Goal: Information Seeking & Learning: Learn about a topic

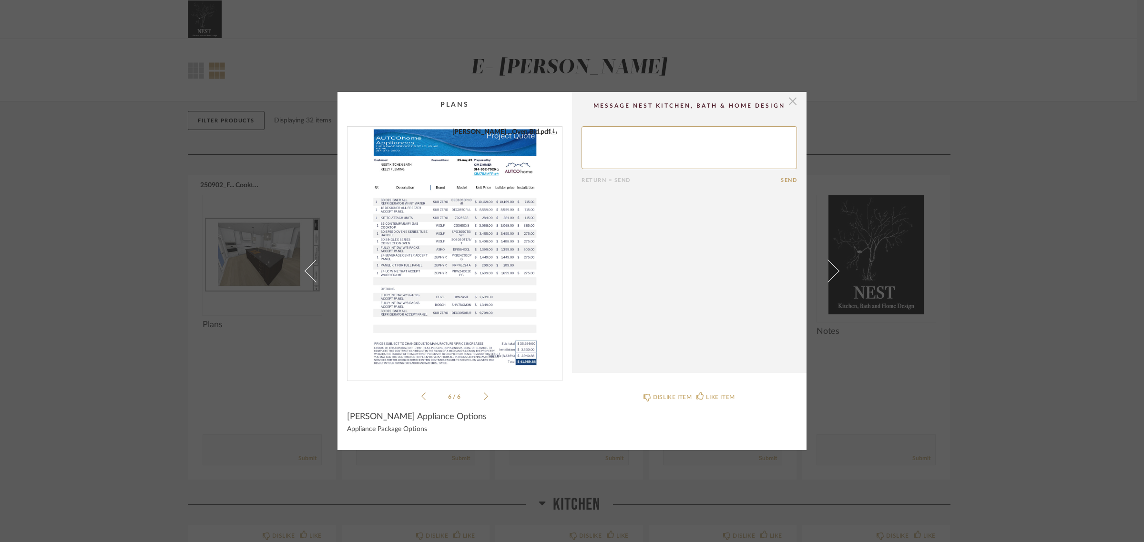
click at [784, 98] on span "button" at bounding box center [792, 101] width 19 height 19
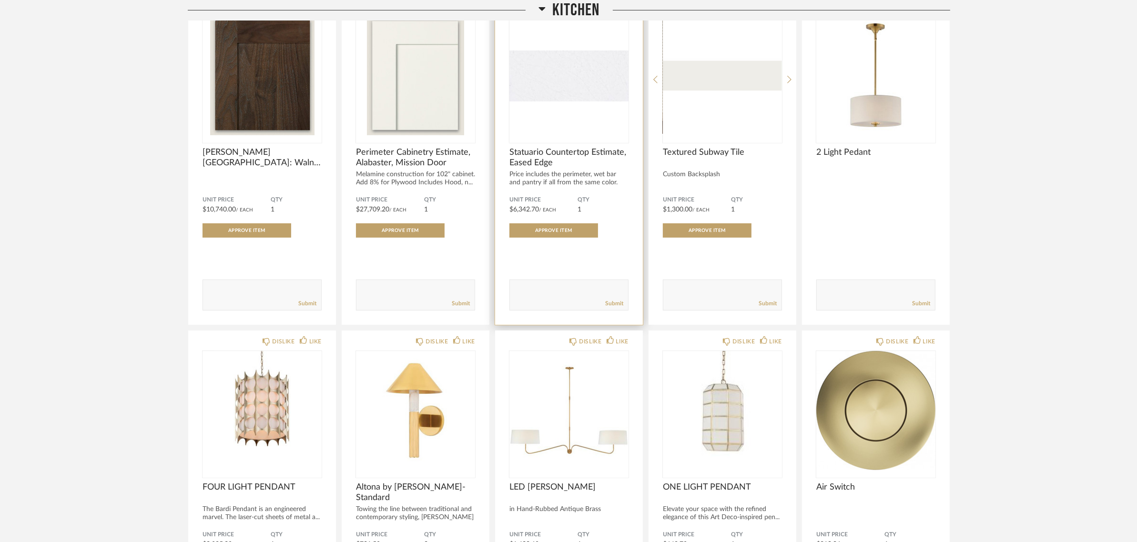
scroll to position [536, 0]
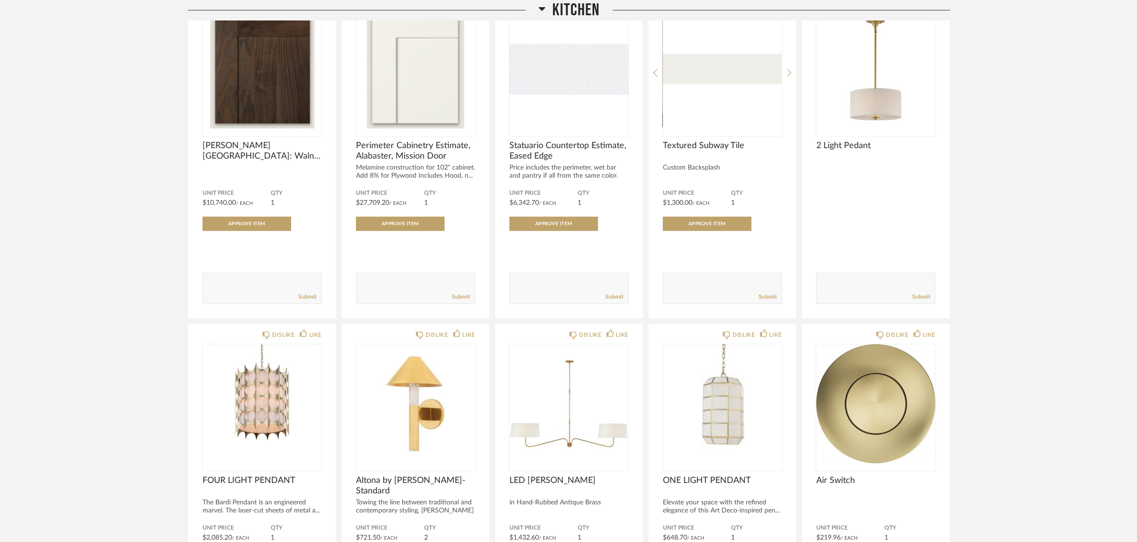
drag, startPoint x: 383, startPoint y: 446, endPoint x: 159, endPoint y: 339, distance: 248.1
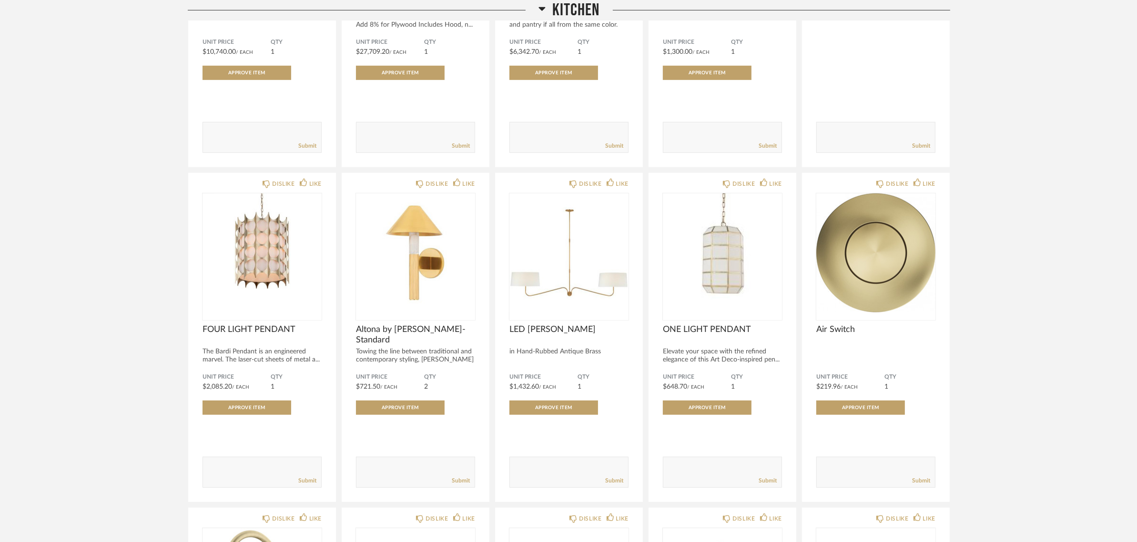
scroll to position [715, 0]
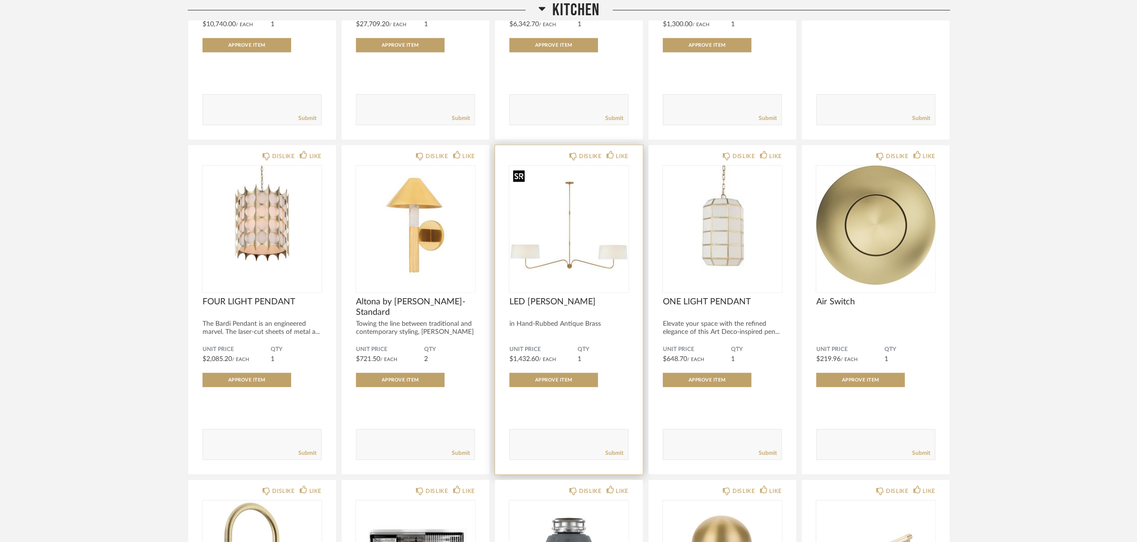
click at [559, 260] on img "0" at bounding box center [568, 225] width 119 height 119
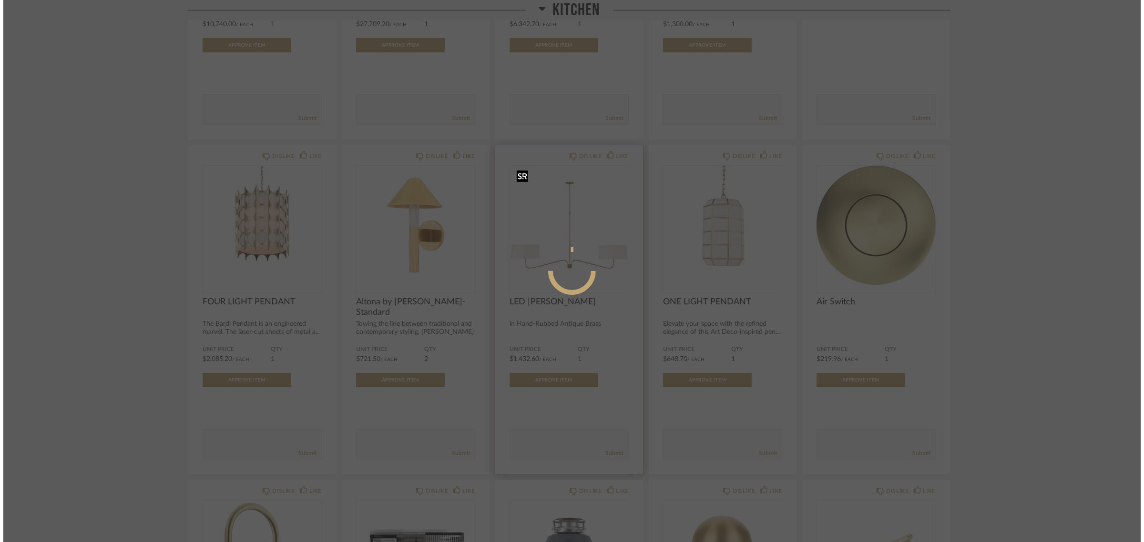
scroll to position [0, 0]
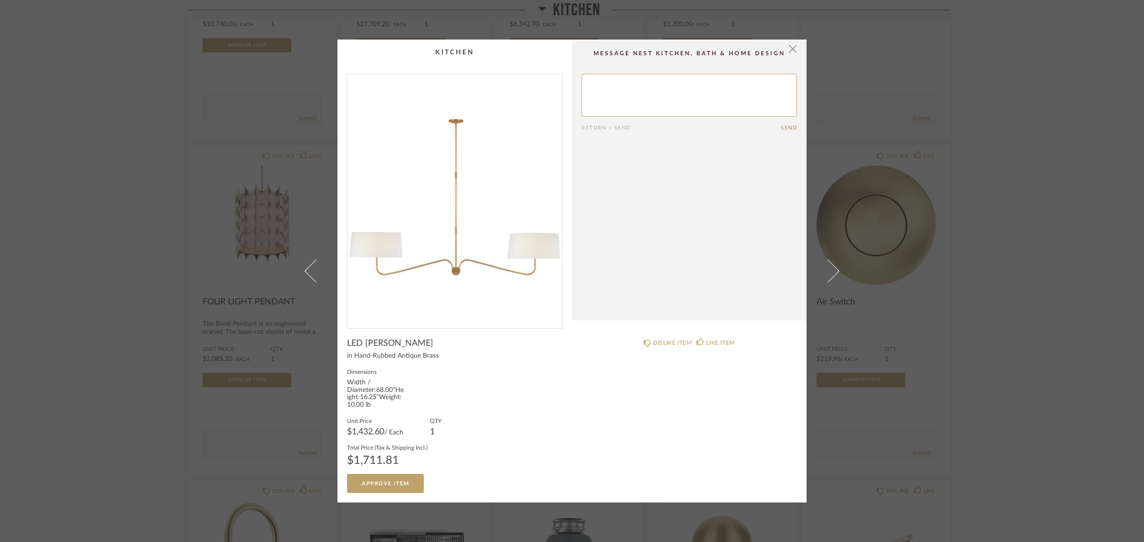
click at [1002, 213] on div "× Return = Send Send LED CHANDELIER in Hand-Rubbed Antique Brass Dimensions Wid…" at bounding box center [572, 271] width 1144 height 542
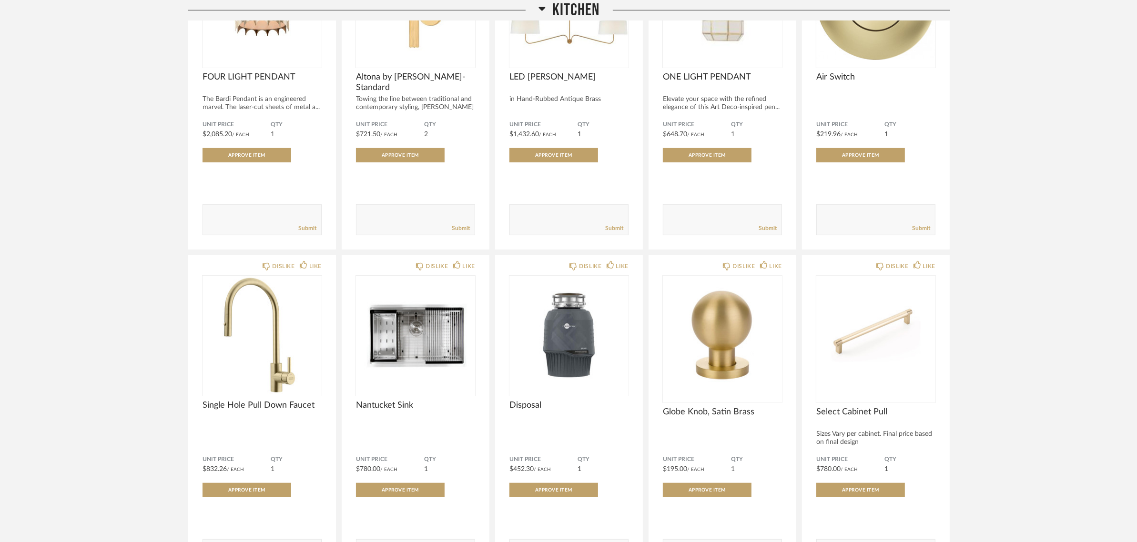
scroll to position [953, 0]
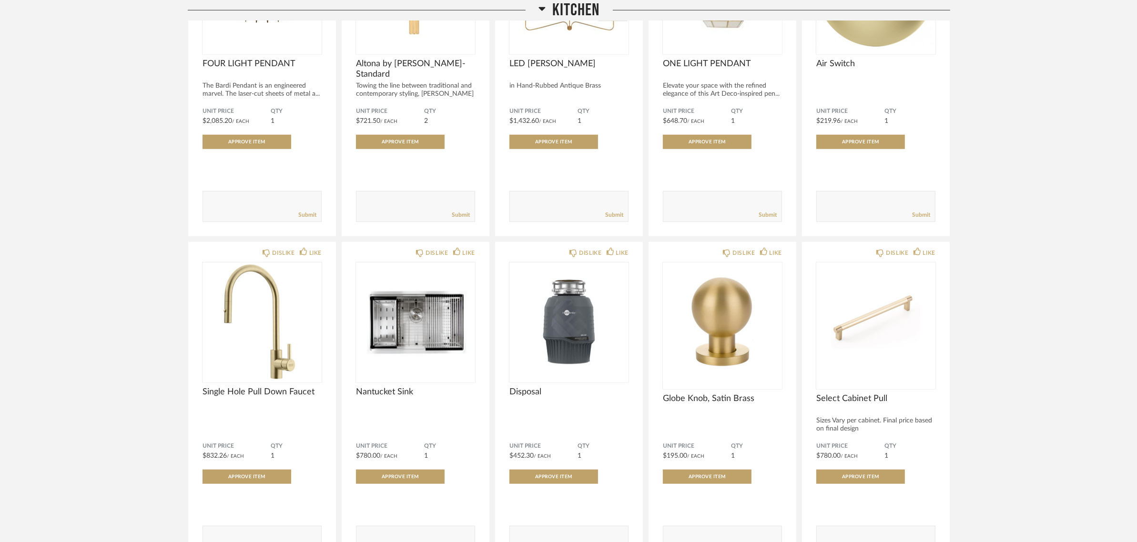
drag, startPoint x: 866, startPoint y: 479, endPoint x: 1057, endPoint y: 120, distance: 407.0
click at [1057, 120] on div "Thumbnail View Full View E- Fleming Filter Items Category Storage (1) Lighting …" at bounding box center [568, 541] width 1137 height 2910
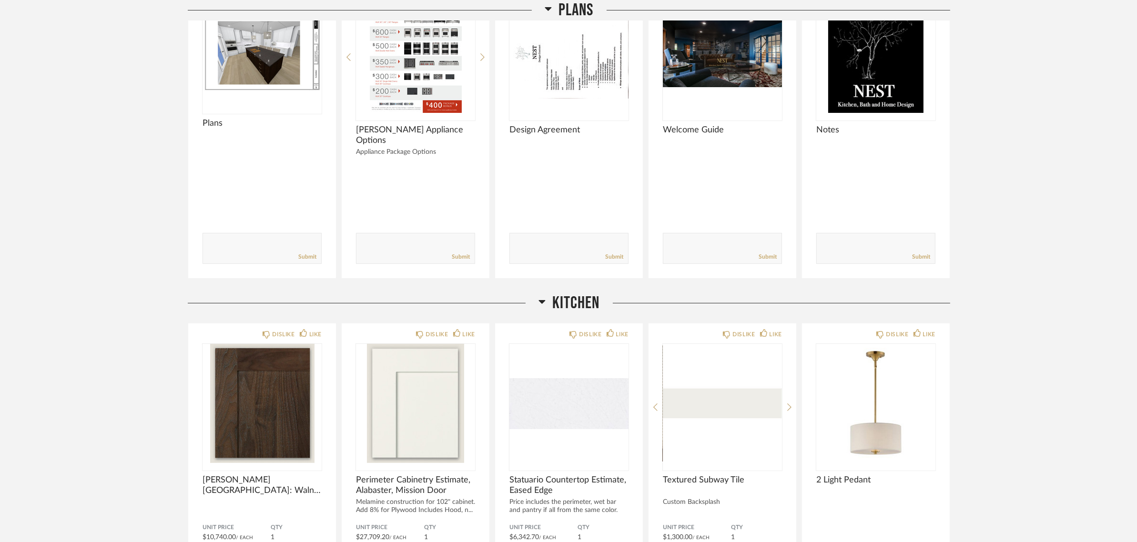
scroll to position [179, 0]
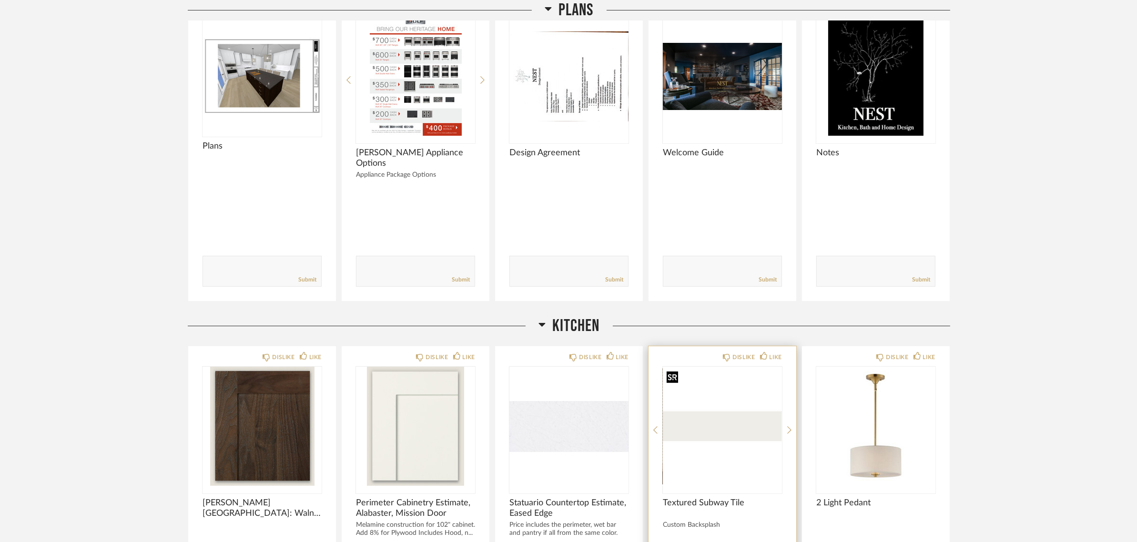
click at [701, 433] on img "0" at bounding box center [722, 426] width 119 height 119
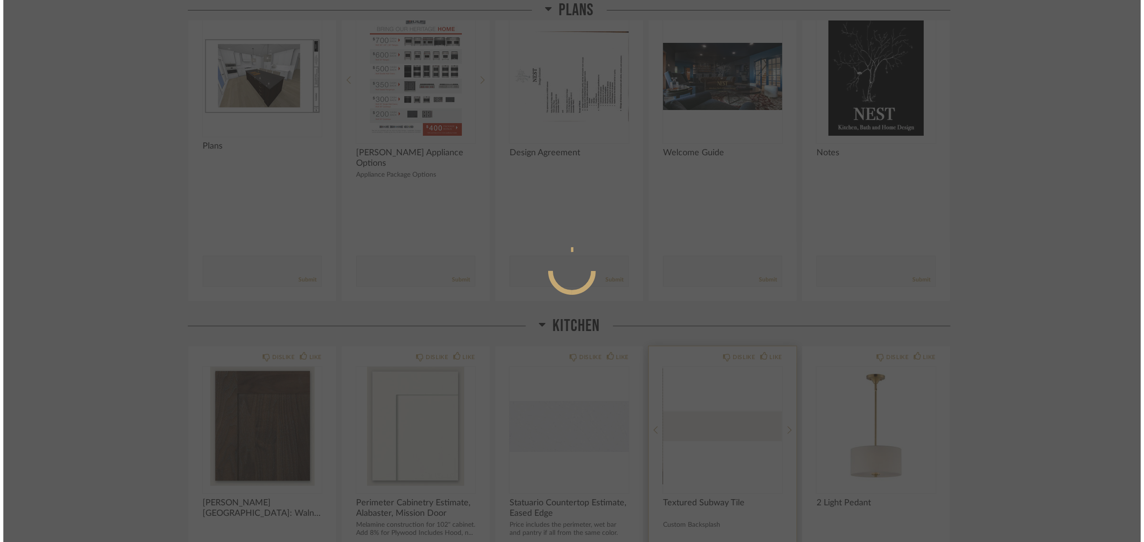
scroll to position [0, 0]
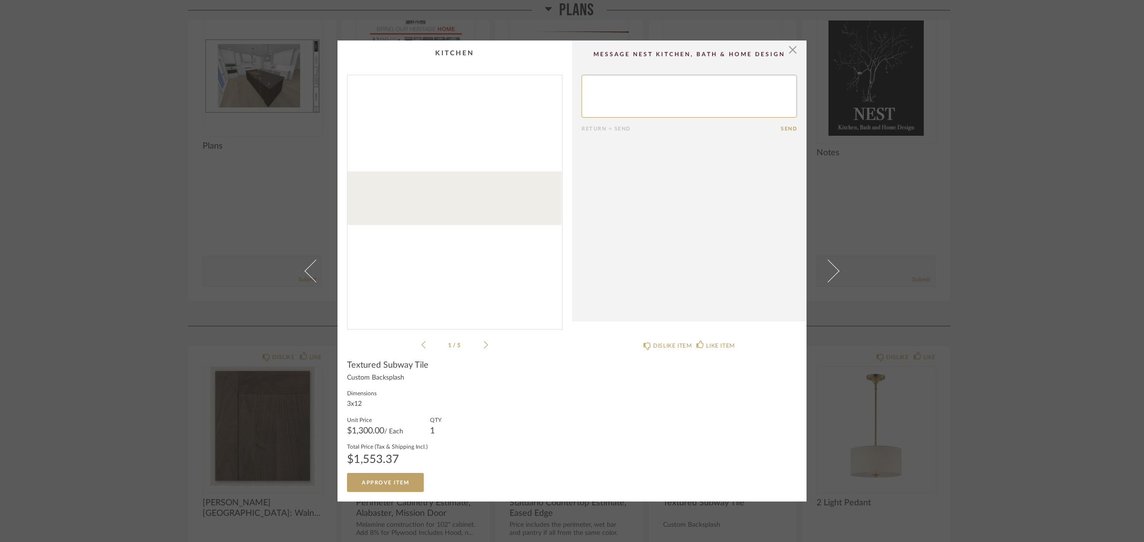
click at [484, 344] on icon at bounding box center [486, 345] width 4 height 9
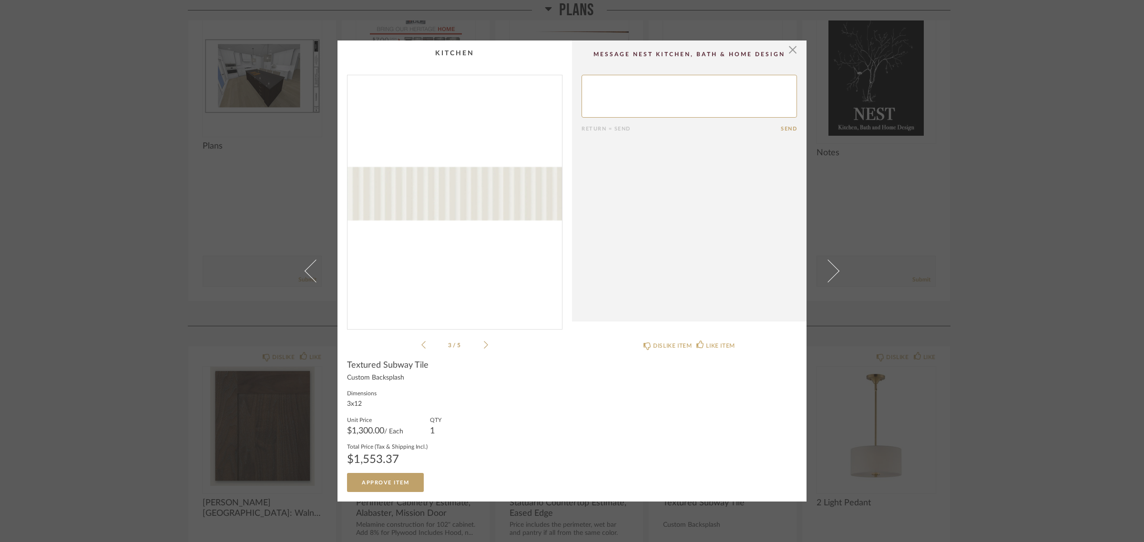
click at [484, 344] on icon at bounding box center [486, 345] width 4 height 9
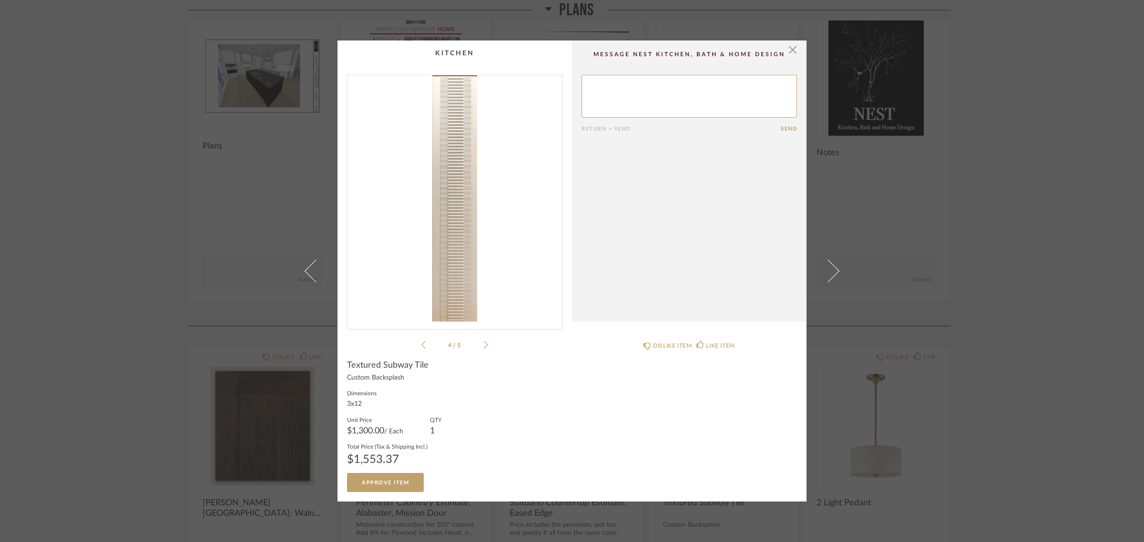
click at [484, 344] on icon at bounding box center [486, 345] width 4 height 9
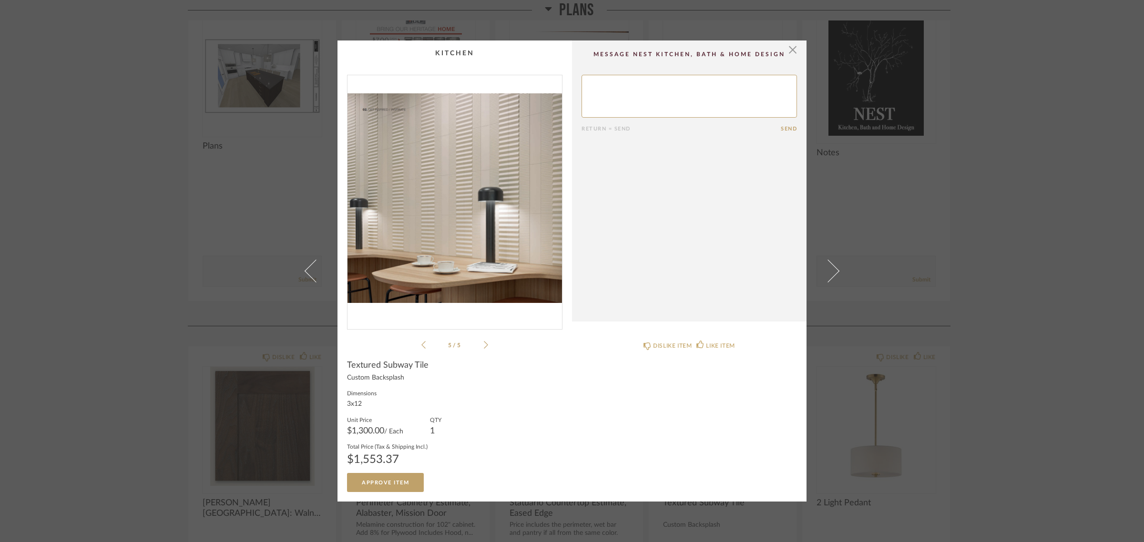
click at [484, 344] on icon at bounding box center [486, 345] width 4 height 9
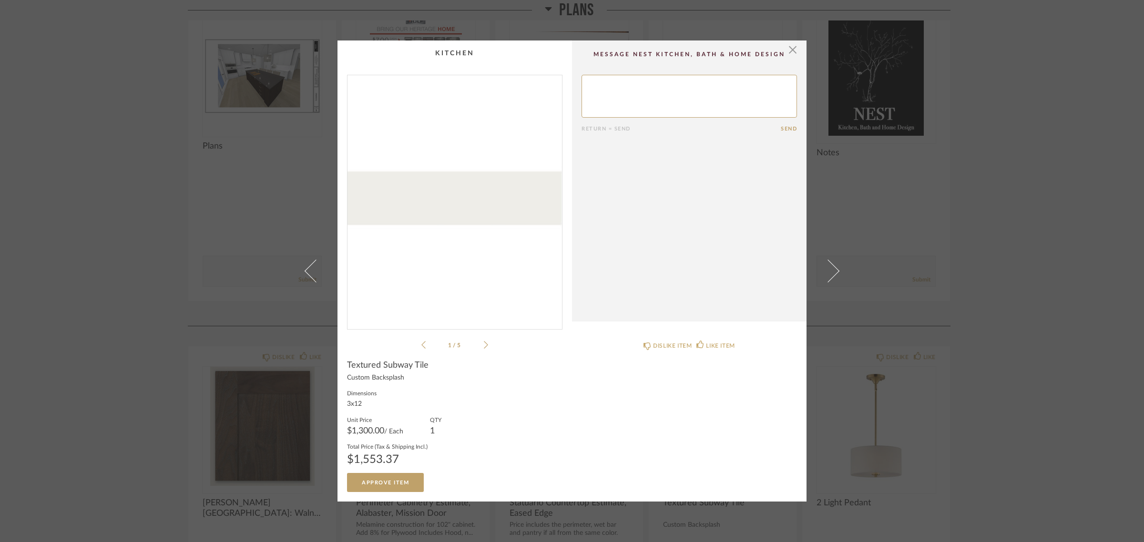
click at [426, 347] on li "1 / 5" at bounding box center [455, 344] width 58 height 11
click at [421, 344] on icon at bounding box center [423, 345] width 4 height 8
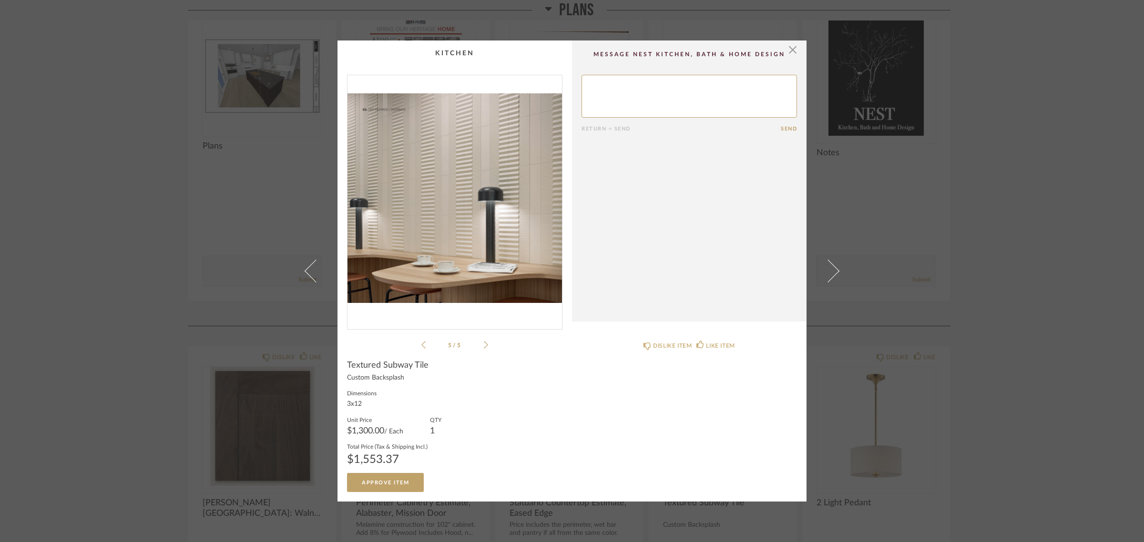
click at [980, 211] on div "× 5 / 5 Return = Send Send Textured Subway Tile Custom Backsplash Dimensions 3x…" at bounding box center [572, 271] width 1144 height 542
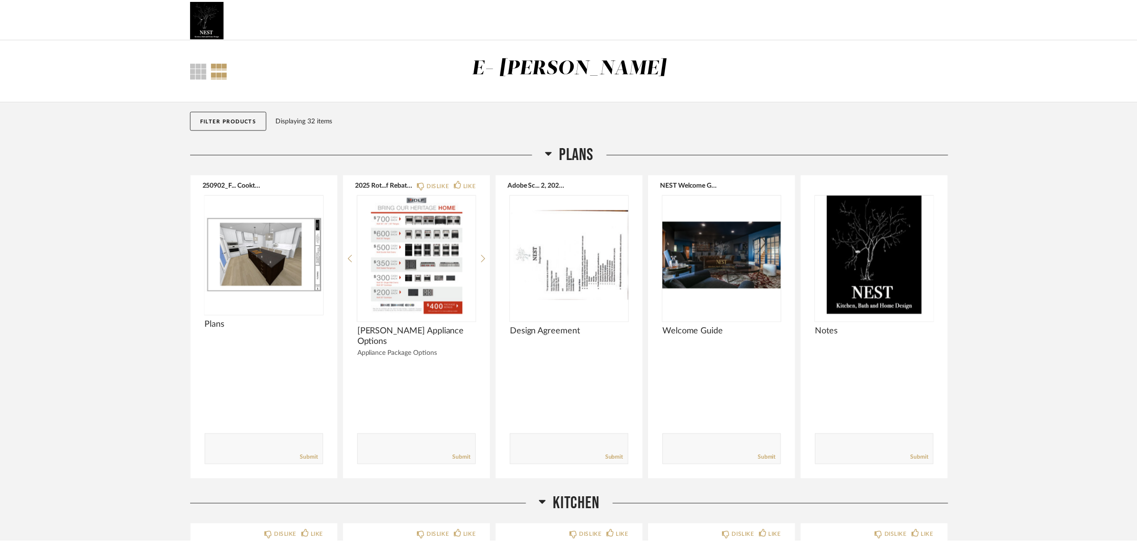
scroll to position [179, 0]
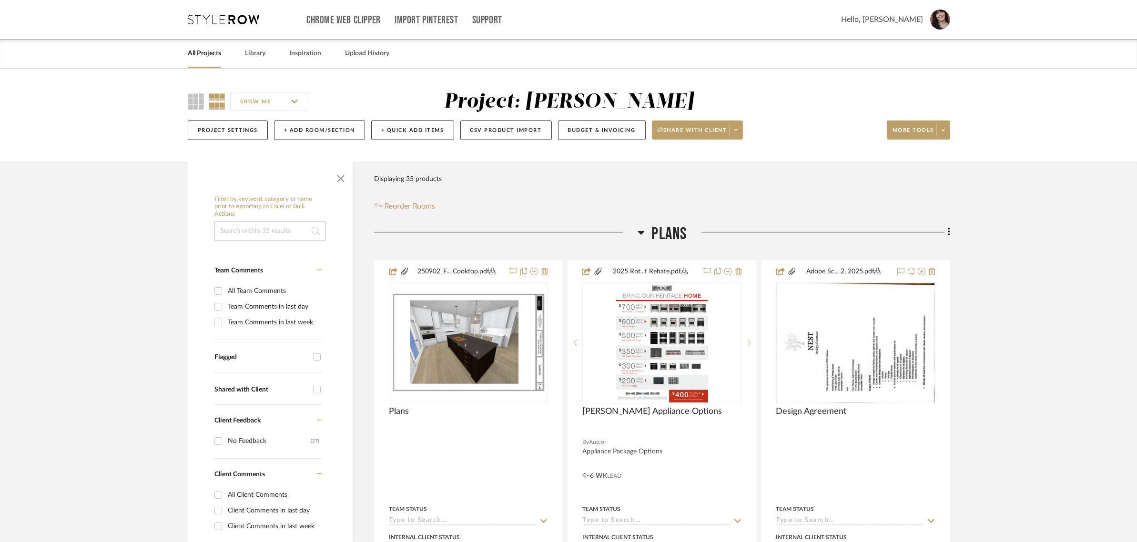
click at [203, 53] on link "All Projects" at bounding box center [204, 53] width 33 height 13
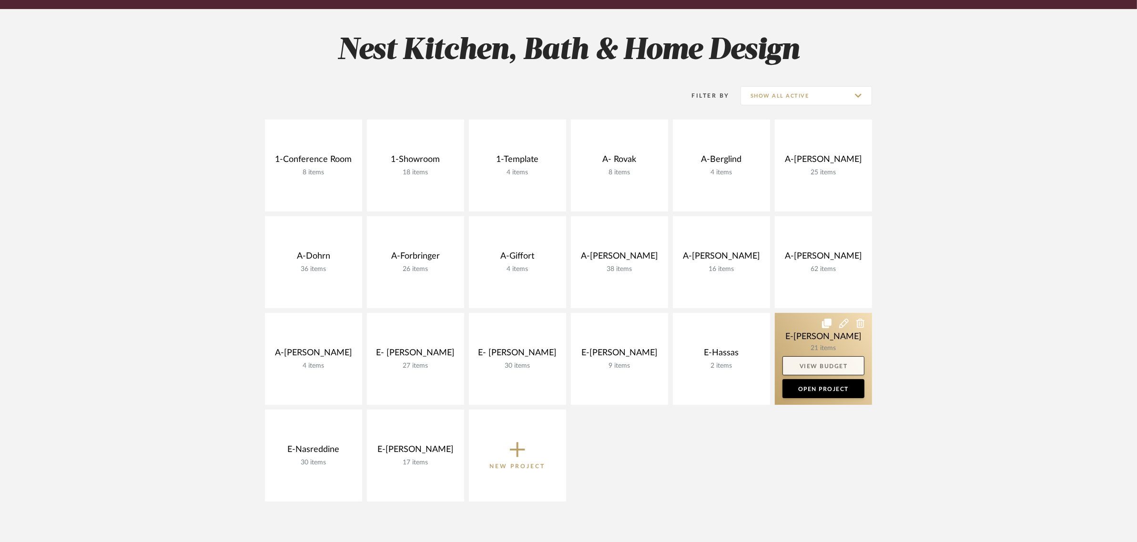
scroll to position [119, 0]
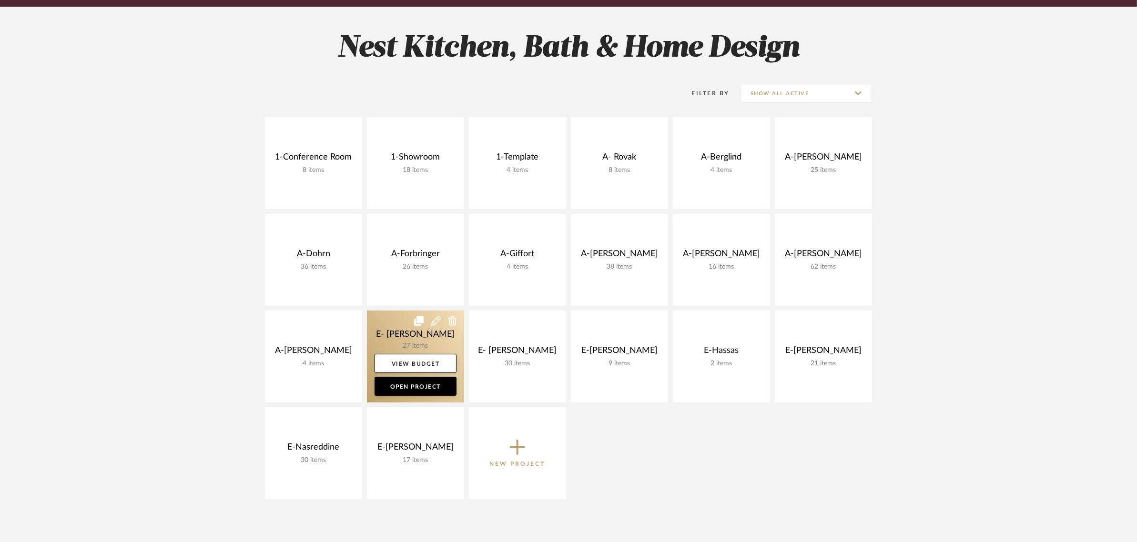
click at [409, 332] on link at bounding box center [415, 357] width 97 height 92
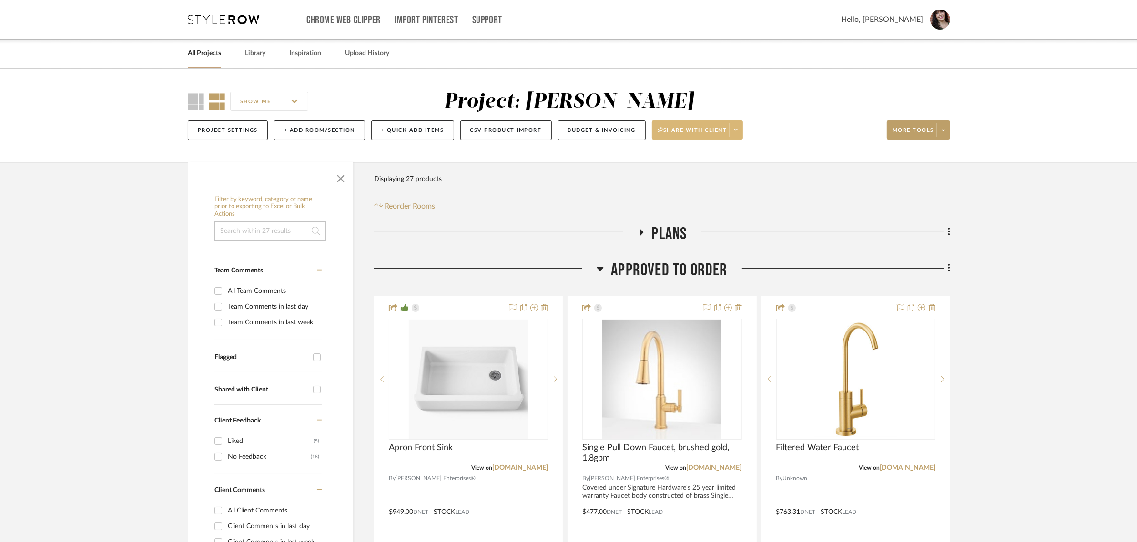
click at [738, 129] on icon at bounding box center [735, 129] width 3 height 5
click at [727, 155] on span "Preview Client Dashboard" at bounding box center [702, 157] width 81 height 8
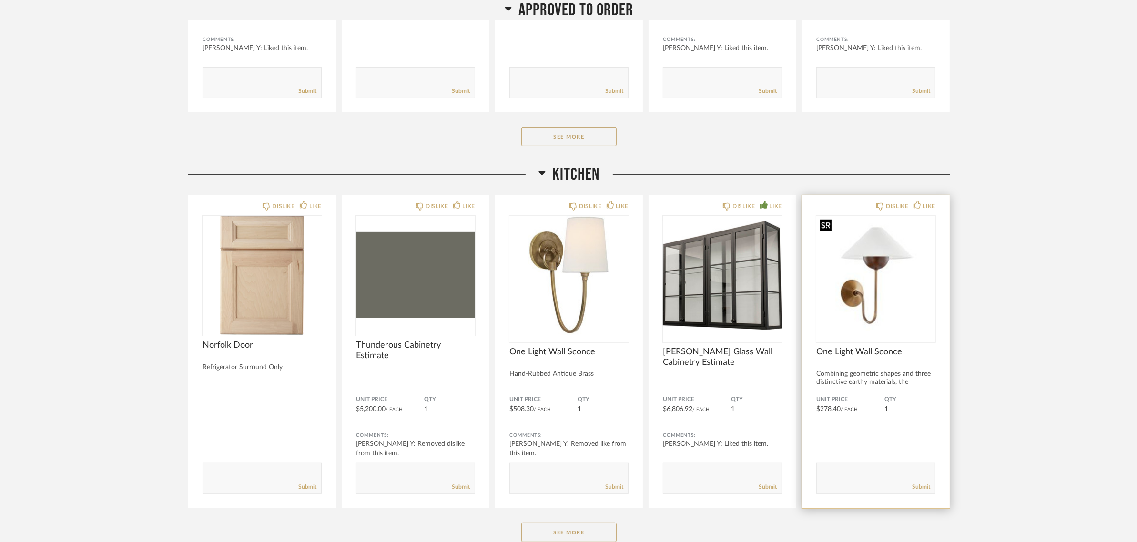
scroll to position [417, 0]
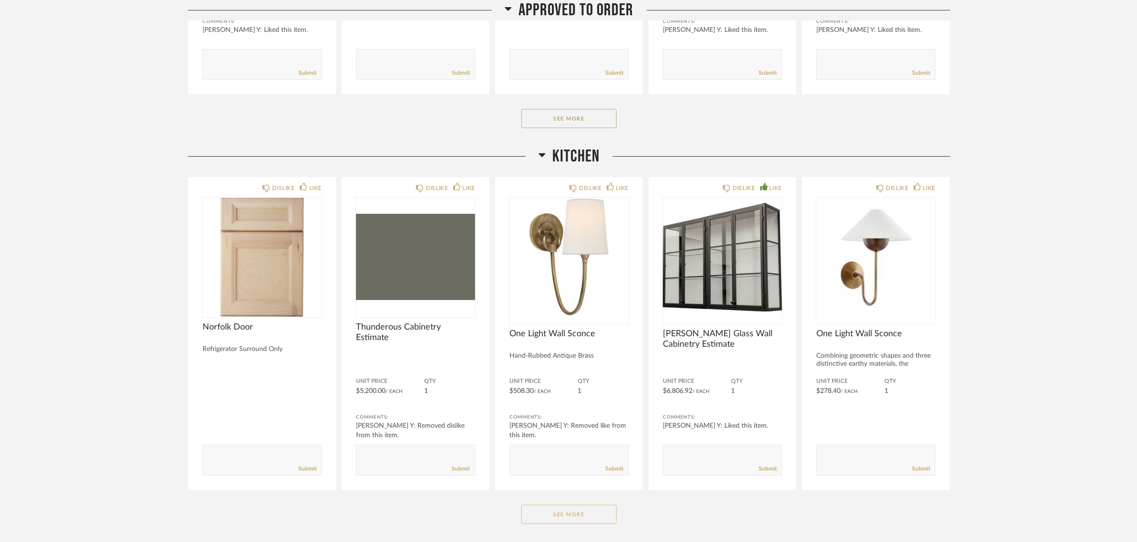
click at [563, 513] on button "See More" at bounding box center [568, 514] width 95 height 19
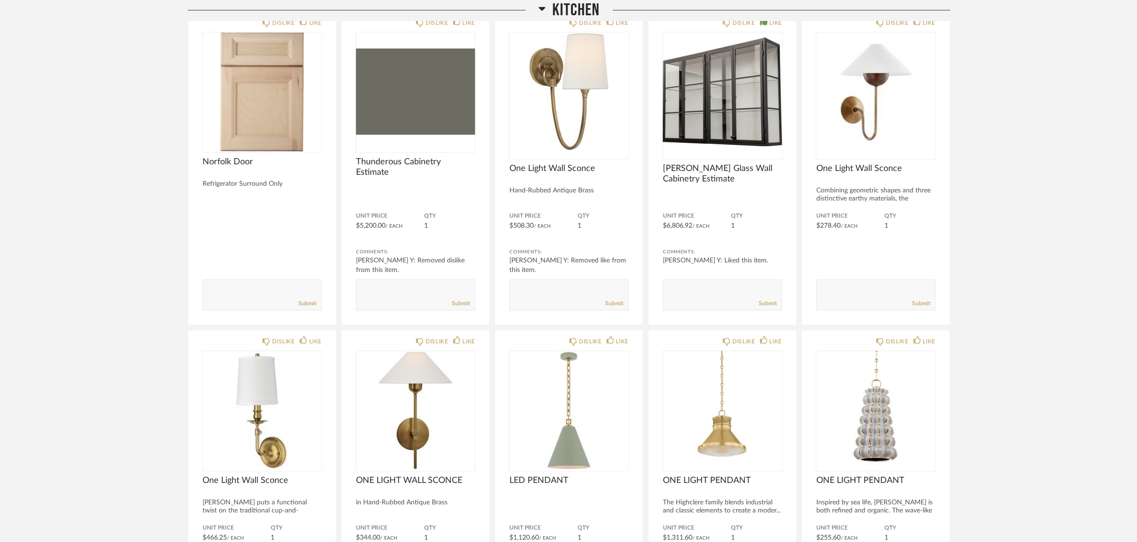
scroll to position [655, 0]
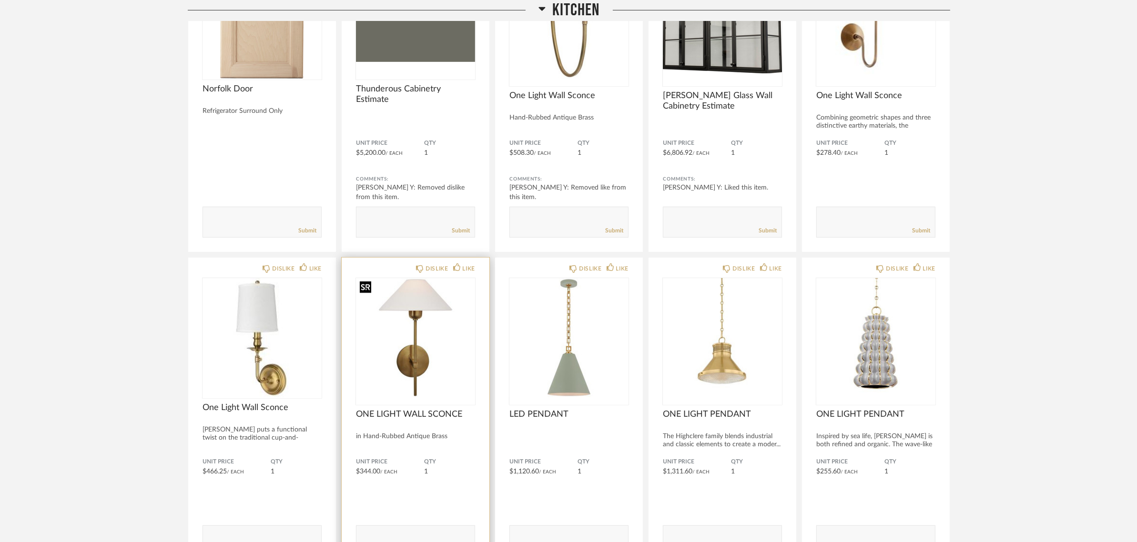
click at [0, 0] on img at bounding box center [0, 0] width 0 height 0
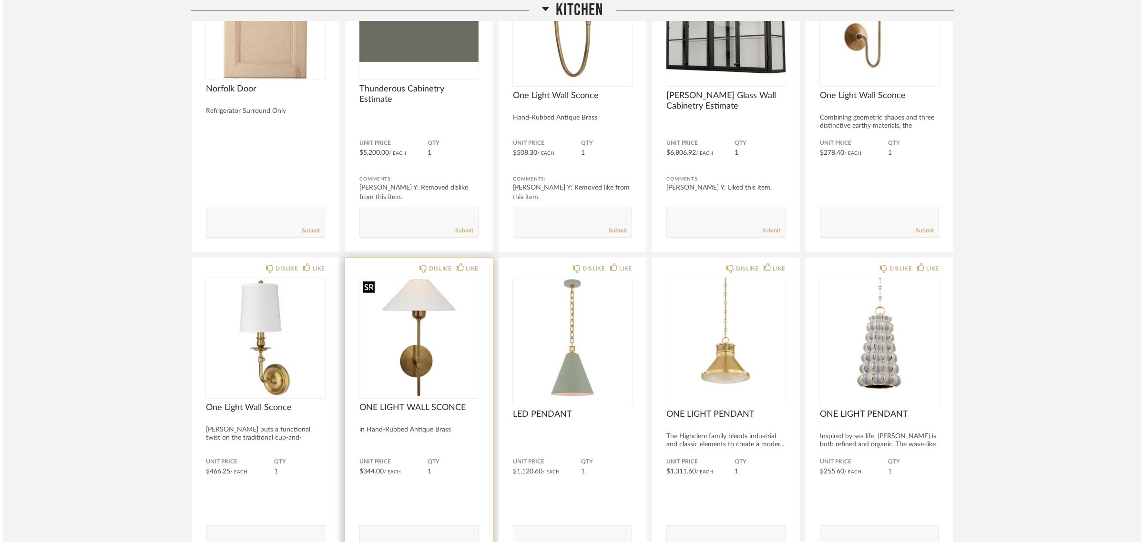
scroll to position [0, 0]
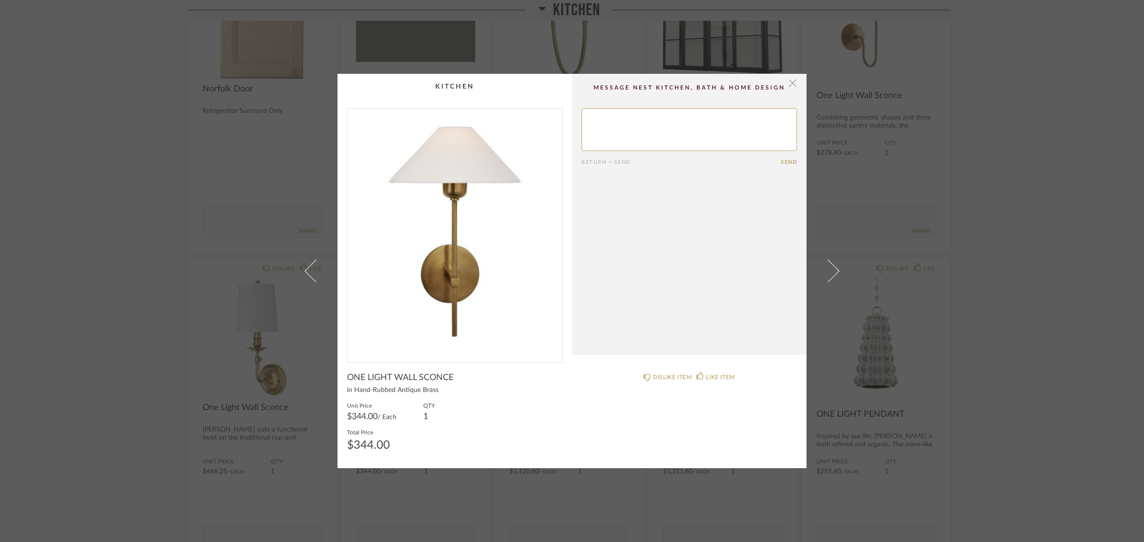
click at [790, 84] on span "button" at bounding box center [792, 83] width 19 height 19
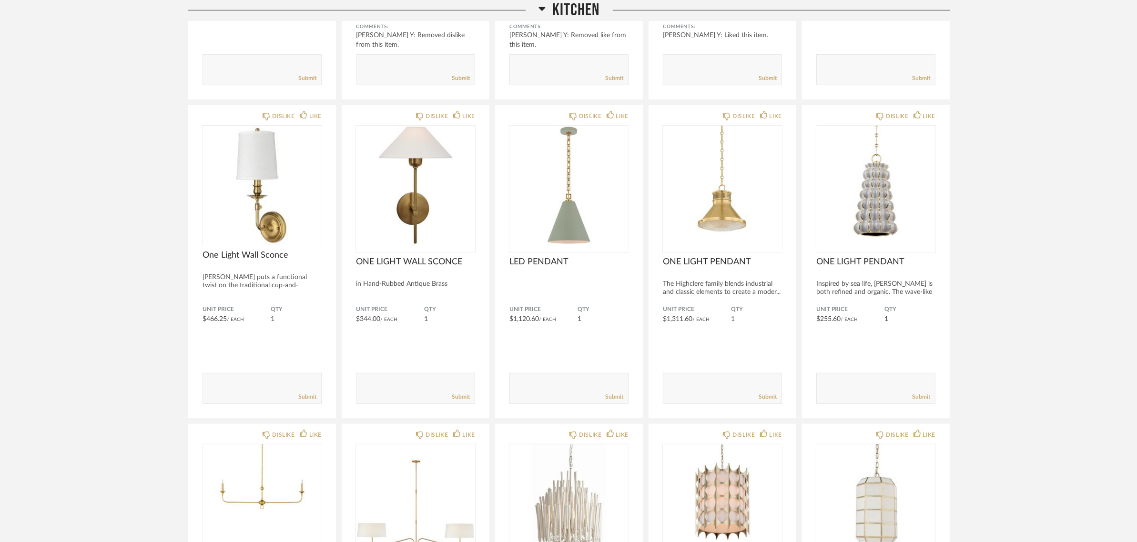
scroll to position [774, 0]
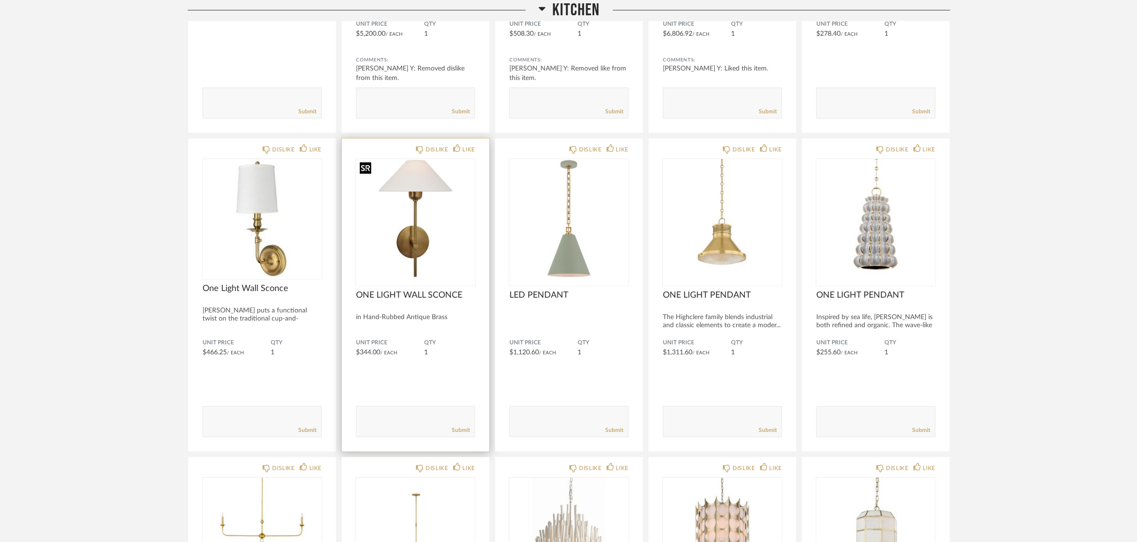
click at [429, 187] on img "0" at bounding box center [415, 218] width 119 height 119
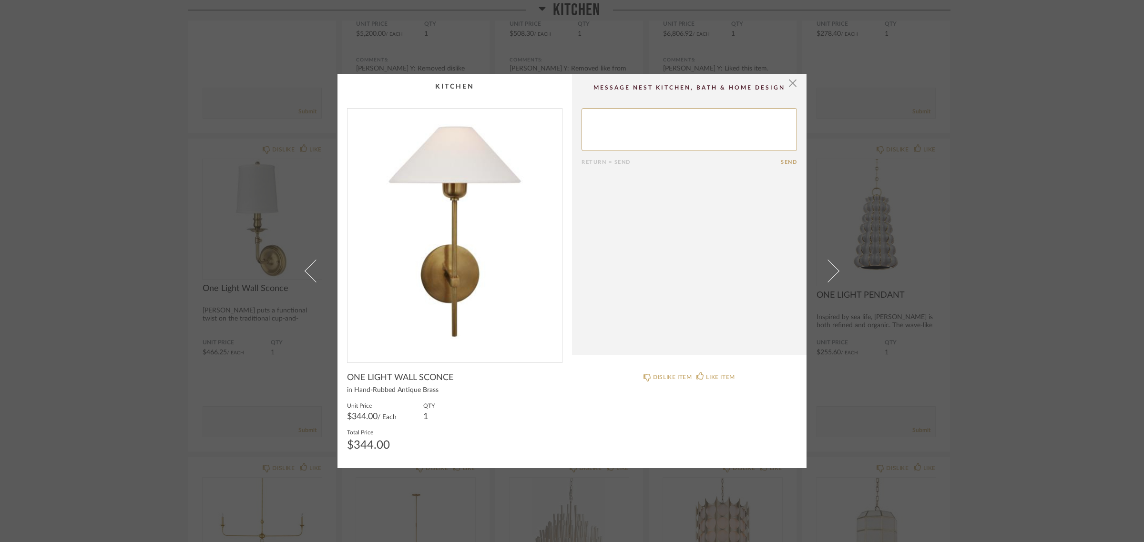
click at [994, 129] on div "× Return = Send Send ONE LIGHT WALL SCONCE in Hand-Rubbed Antique Brass Unit Pr…" at bounding box center [572, 271] width 1144 height 542
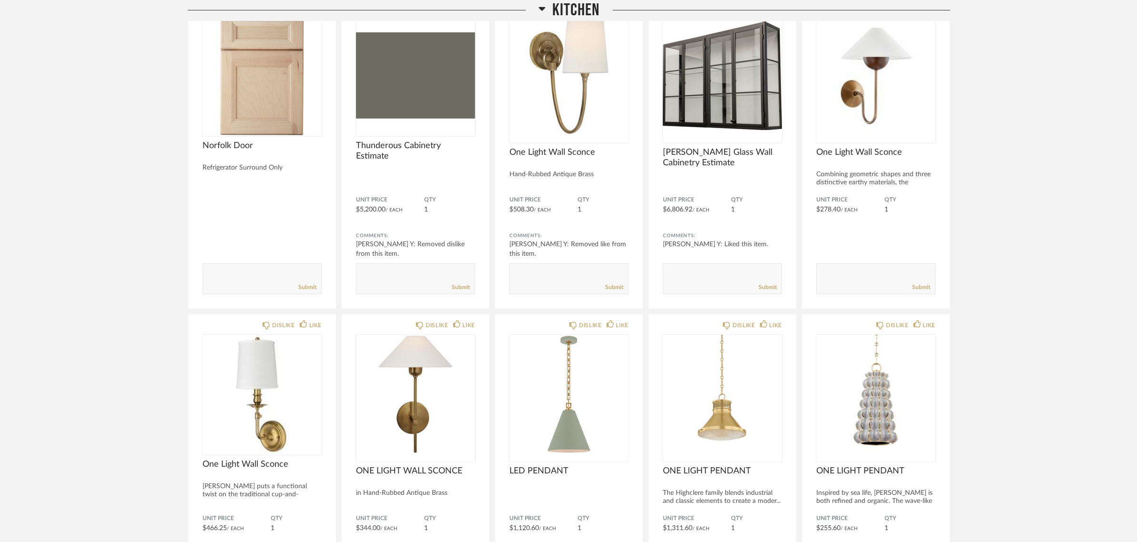
scroll to position [596, 0]
